Goal: Find specific page/section: Find specific page/section

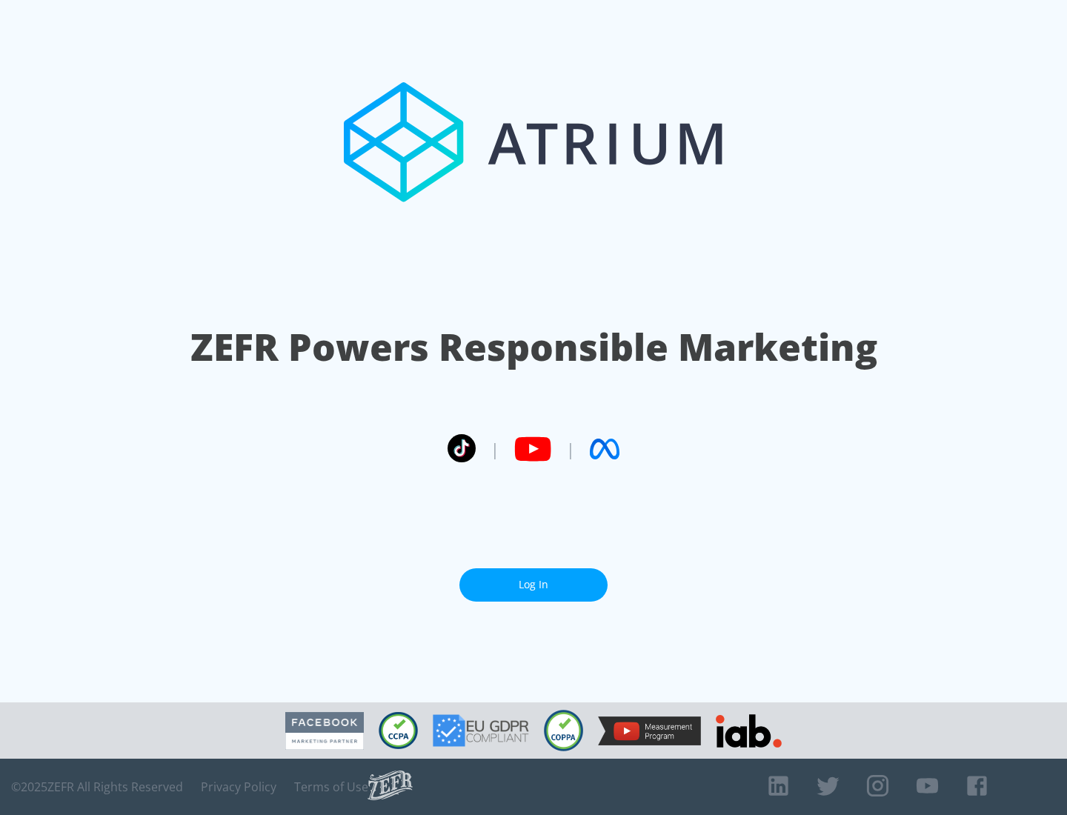
click at [534, 585] on link "Log In" at bounding box center [534, 584] width 148 height 33
